Goal: Check status: Check status

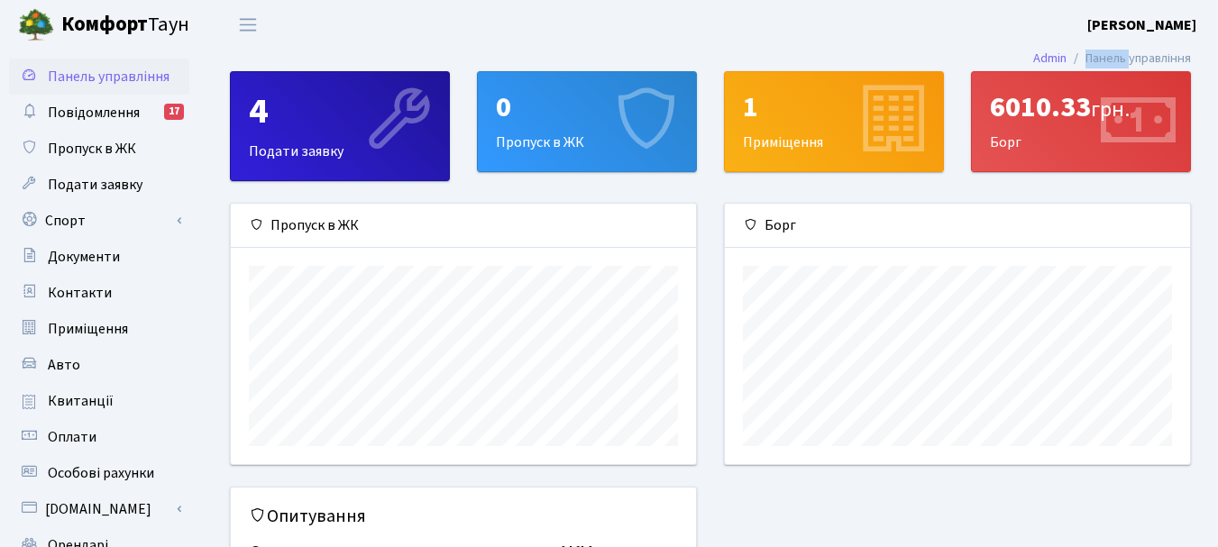
scroll to position [261, 465]
click at [1033, 120] on div "6010.33 грн." at bounding box center [1081, 107] width 182 height 34
click at [1031, 122] on div "6010.33 грн." at bounding box center [1081, 107] width 182 height 34
click at [86, 398] on span "Квитанції" at bounding box center [81, 401] width 66 height 20
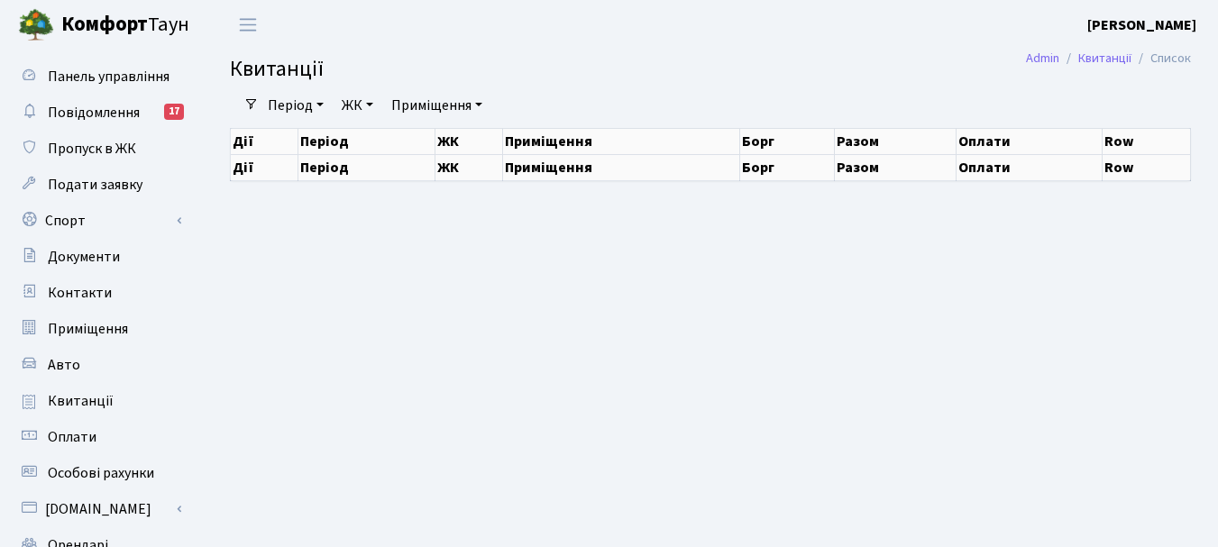
click at [87, 398] on span "Квитанції" at bounding box center [81, 401] width 66 height 20
select select "25"
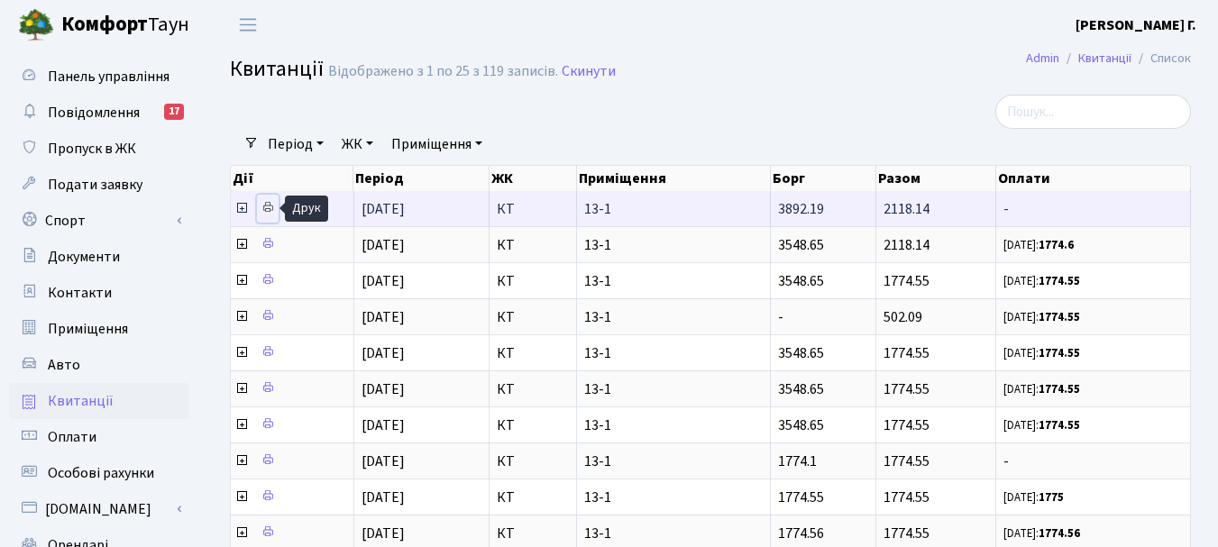
click at [269, 207] on icon at bounding box center [267, 207] width 13 height 13
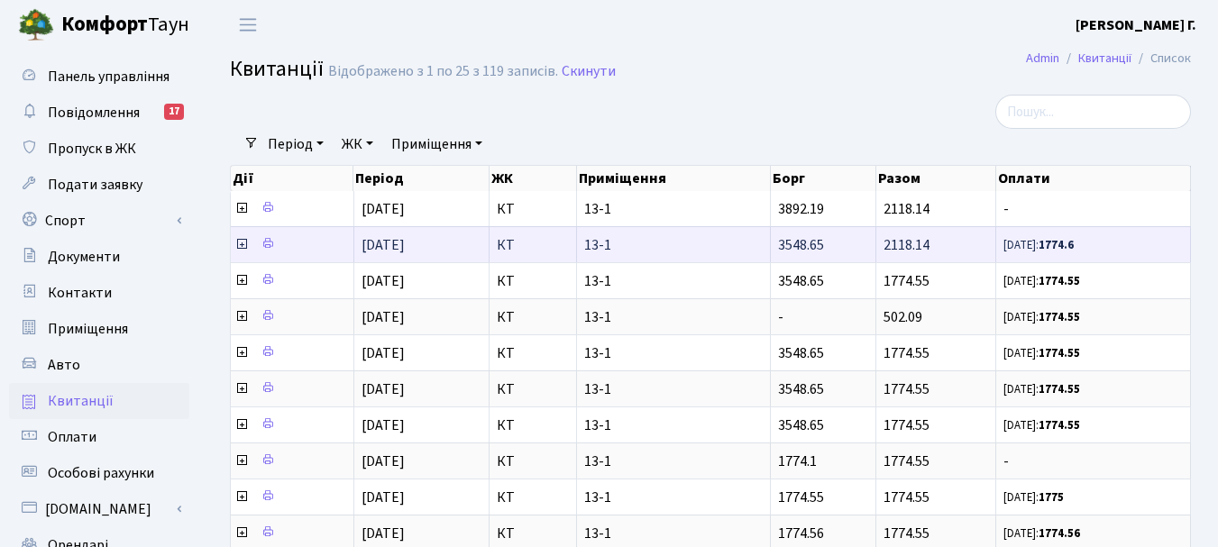
click at [387, 243] on span "[DATE]" at bounding box center [383, 245] width 43 height 20
click at [265, 243] on icon at bounding box center [267, 243] width 13 height 13
